Goal: Navigation & Orientation: Find specific page/section

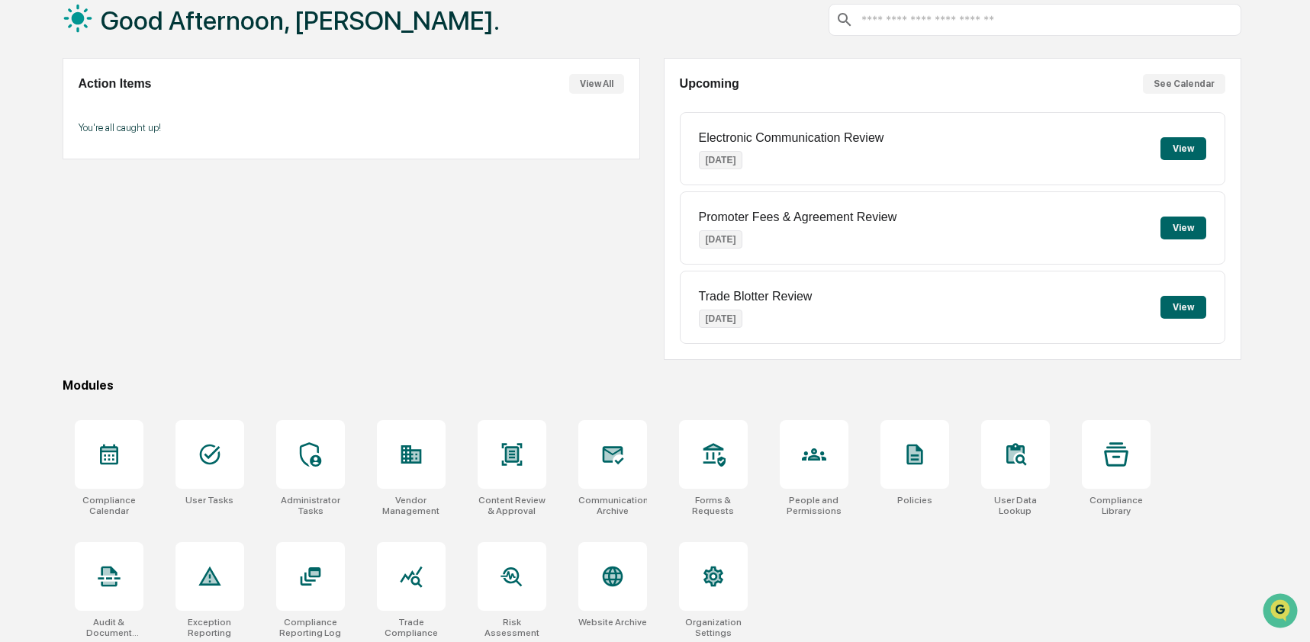
scroll to position [99, 0]
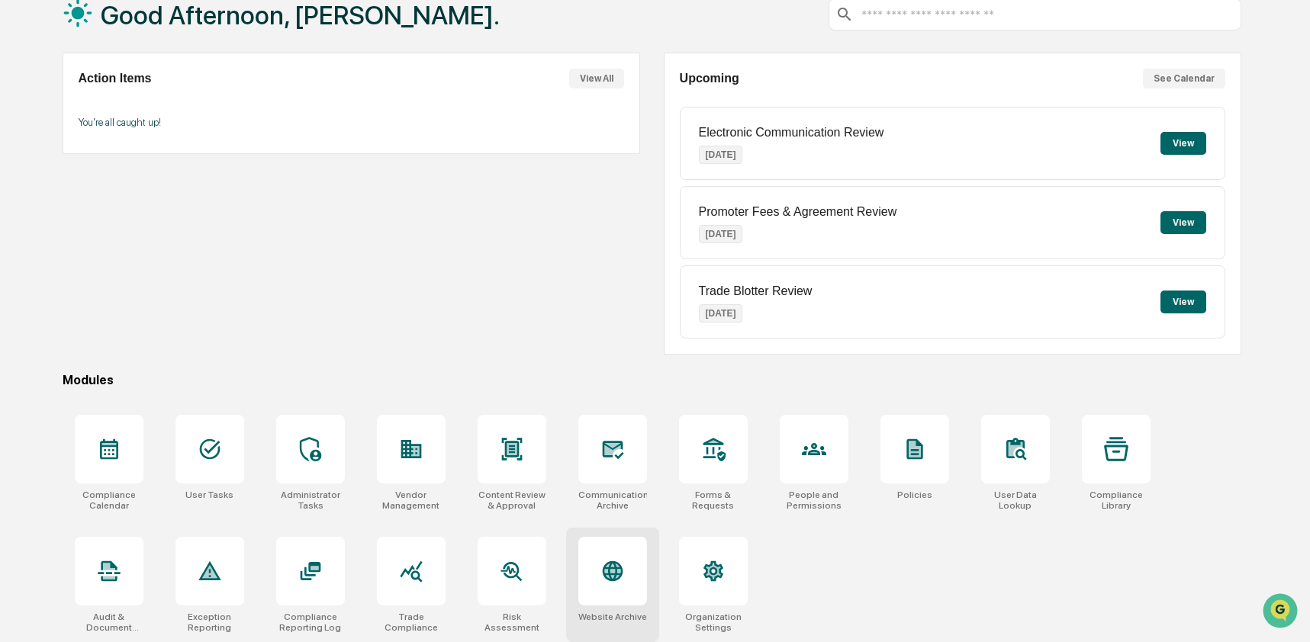
click at [608, 582] on div at bounding box center [612, 571] width 69 height 69
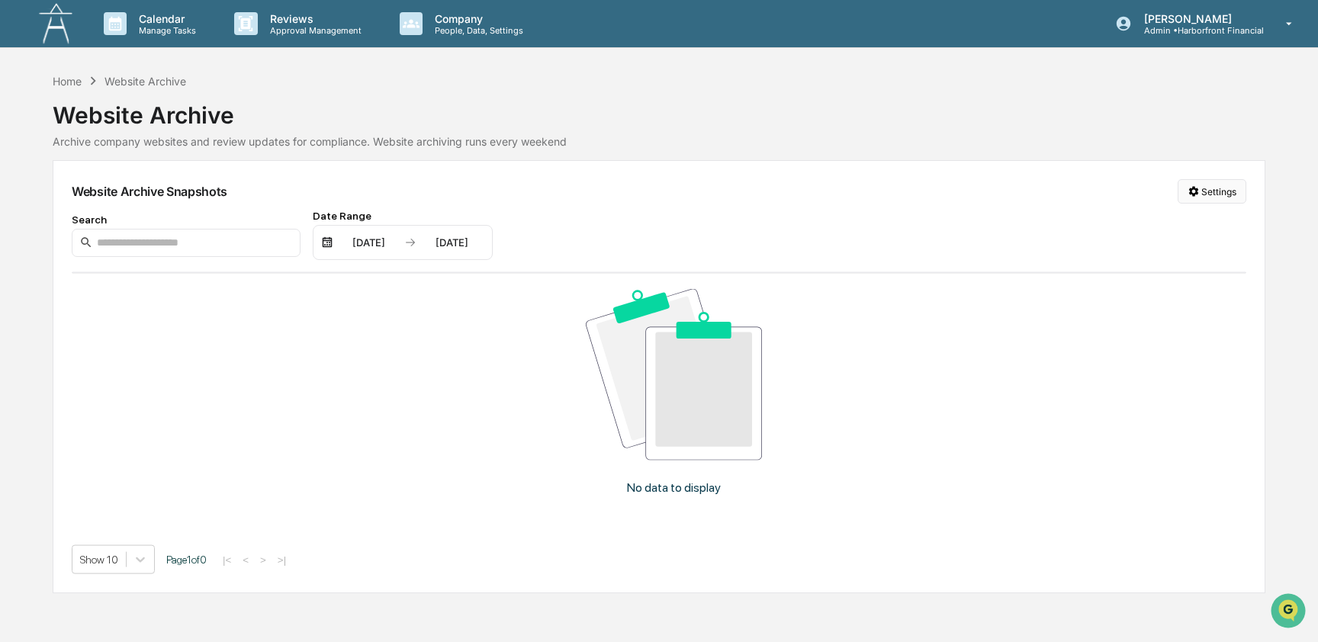
click at [1201, 194] on html "Calendar Manage Tasks Reviews Approval Management Company People, Data, Setting…" at bounding box center [659, 321] width 1318 height 642
click at [1202, 226] on div "Manage Archived Websites" at bounding box center [1209, 223] width 172 height 24
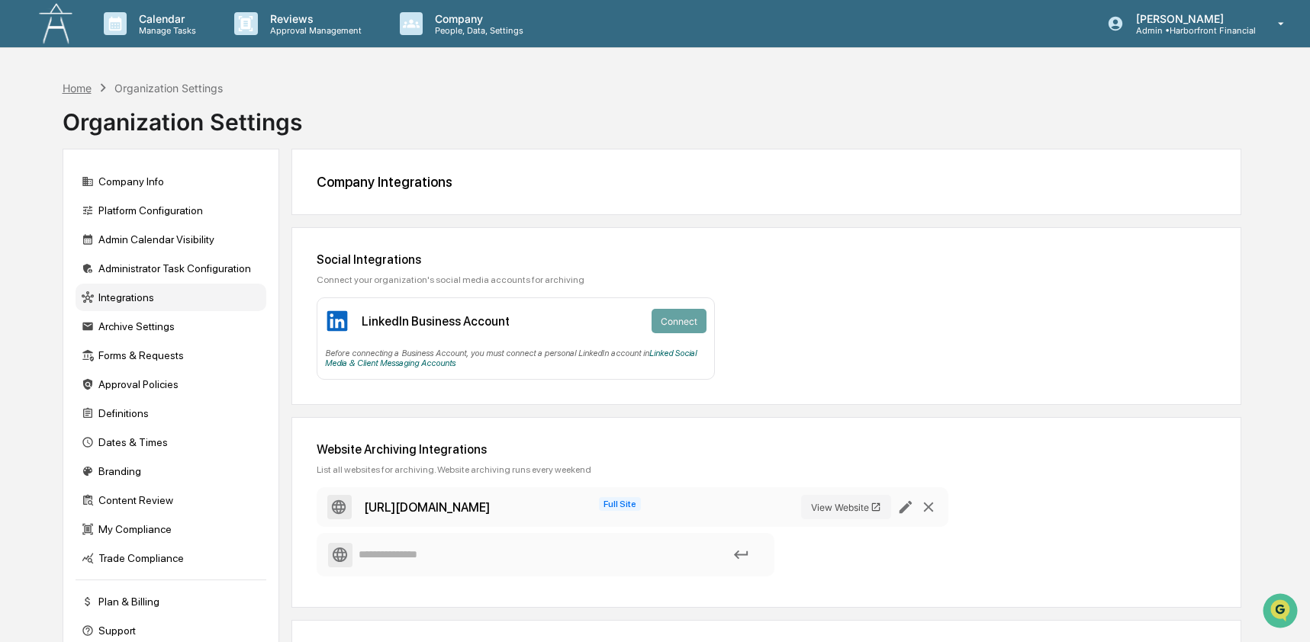
click at [63, 87] on div "Home" at bounding box center [77, 88] width 29 height 13
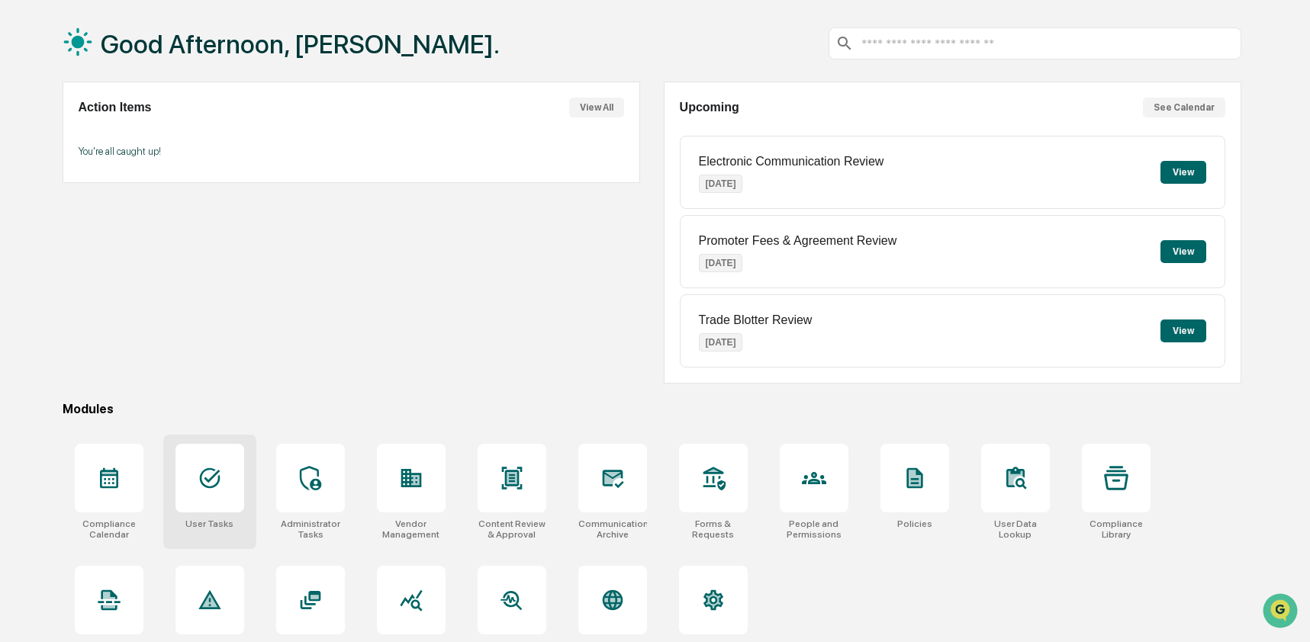
scroll to position [99, 0]
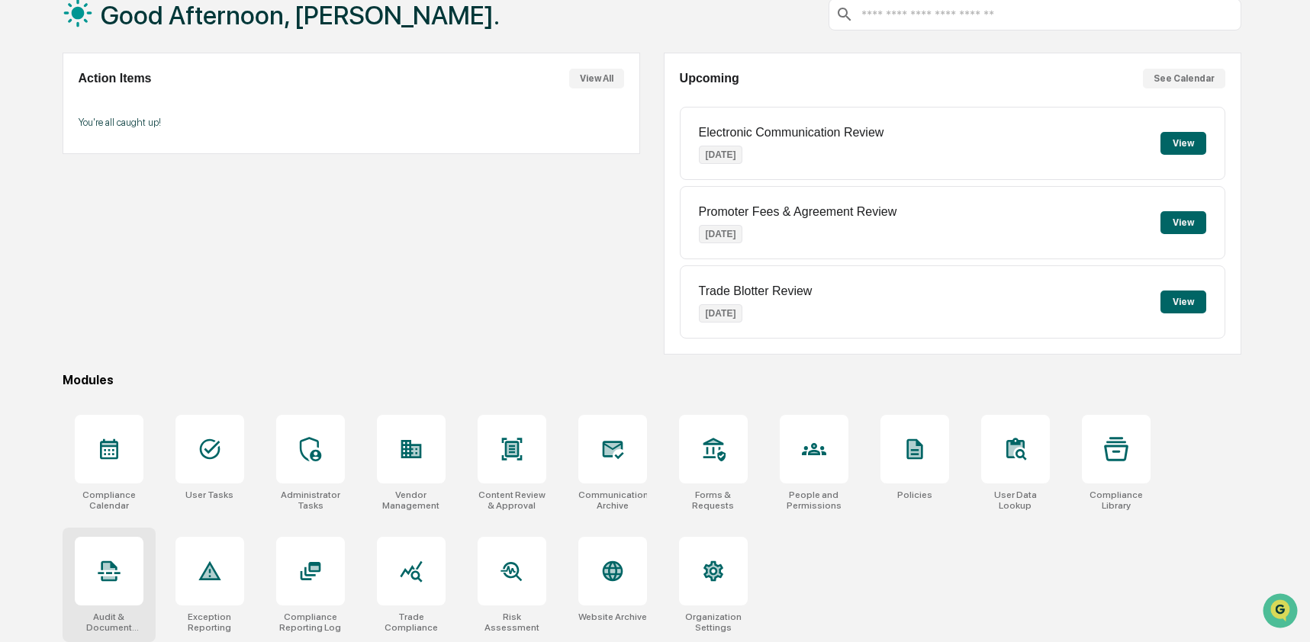
click at [87, 590] on div at bounding box center [109, 571] width 69 height 69
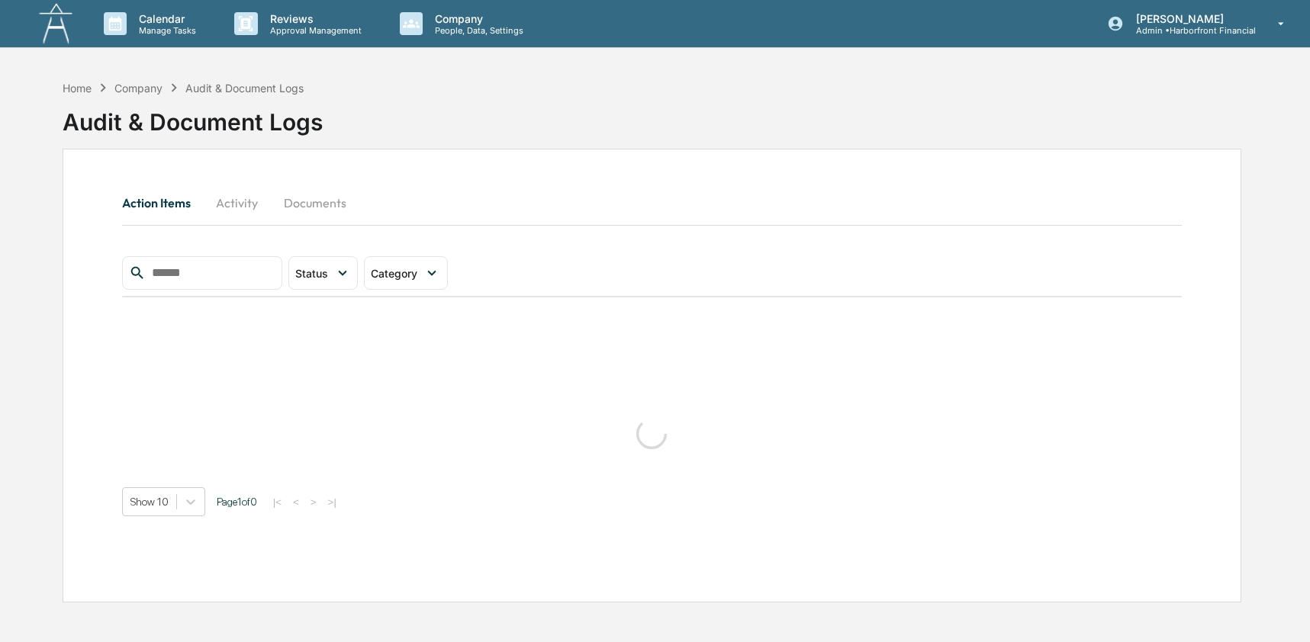
click at [233, 206] on button "Activity" at bounding box center [237, 203] width 69 height 37
click at [204, 273] on input "text" at bounding box center [211, 273] width 130 height 20
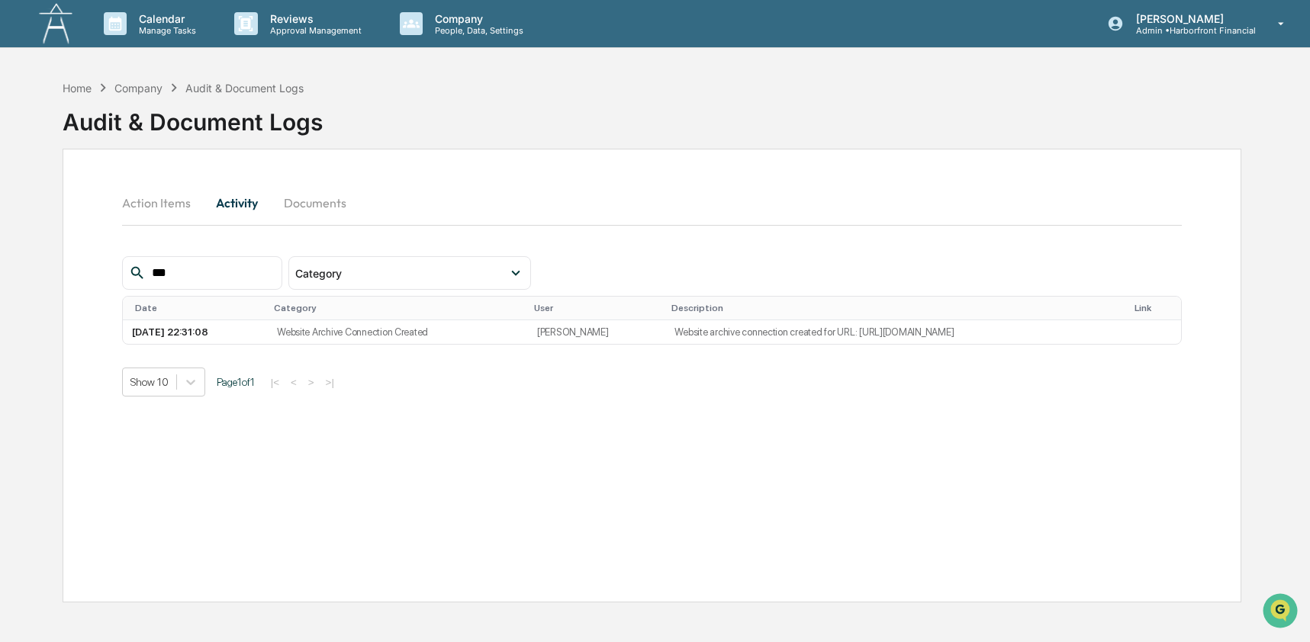
type input "***"
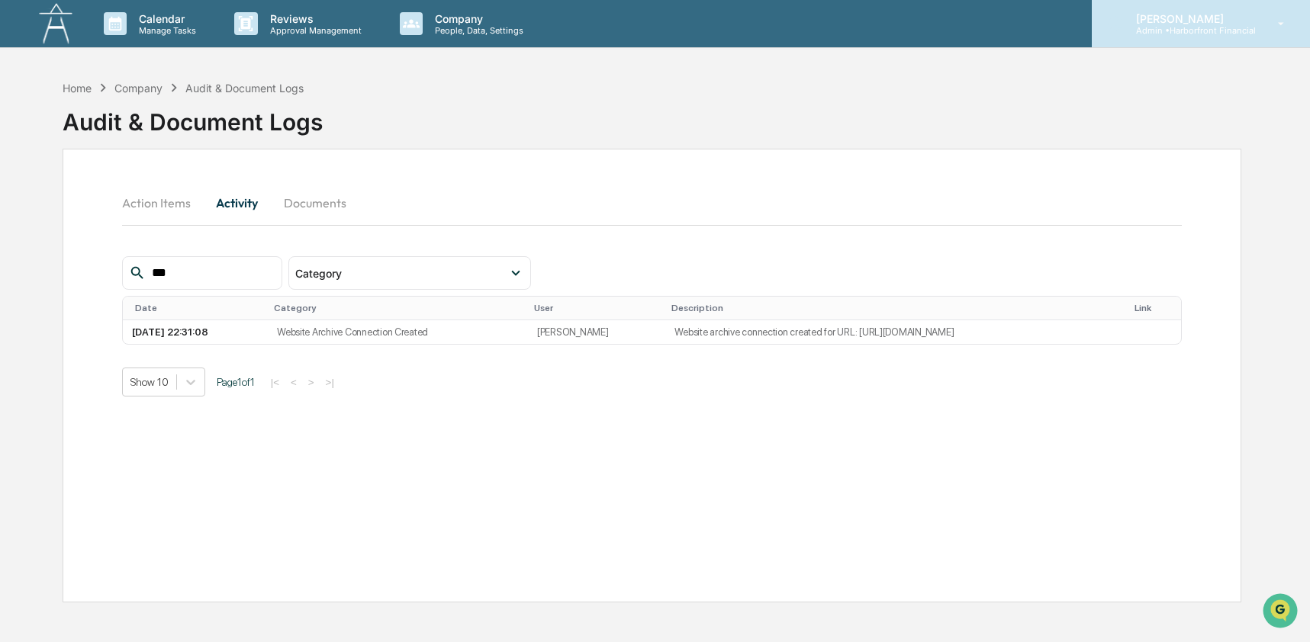
click at [1189, 27] on p "Admin • Harborfront Financial" at bounding box center [1189, 30] width 132 height 11
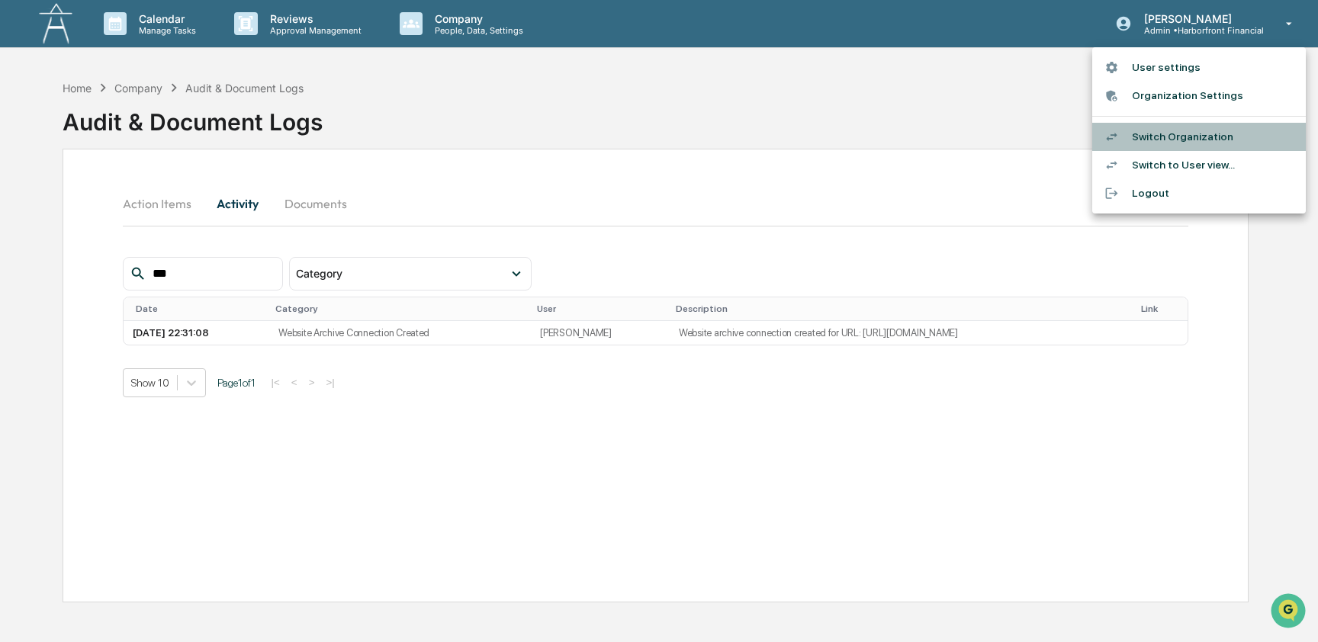
click at [1181, 144] on li "Switch Organization" at bounding box center [1199, 137] width 214 height 28
